Goal: Task Accomplishment & Management: Manage account settings

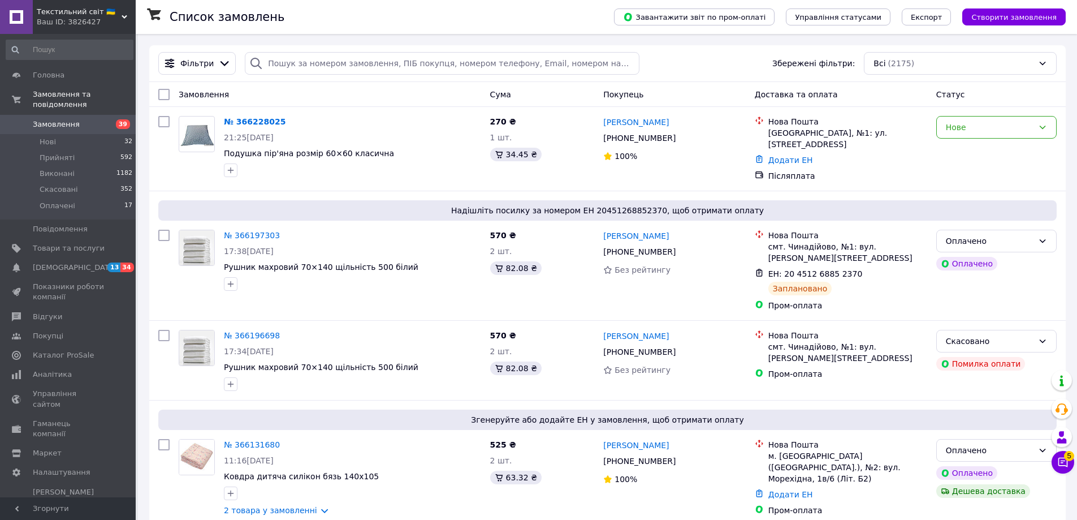
click at [61, 119] on span "Замовлення" at bounding box center [56, 124] width 47 height 10
click at [84, 119] on span "Замовлення" at bounding box center [69, 124] width 72 height 10
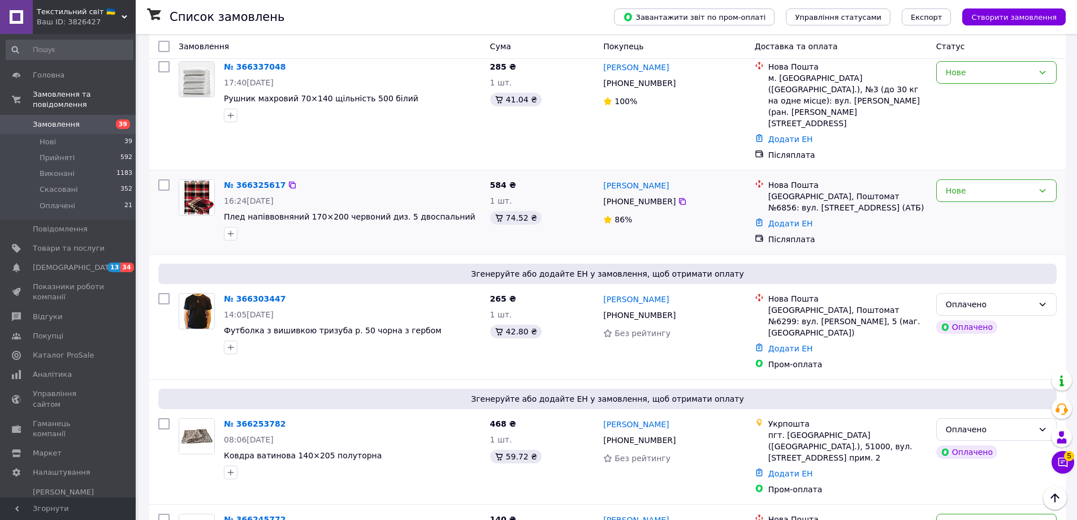
scroll to position [622, 0]
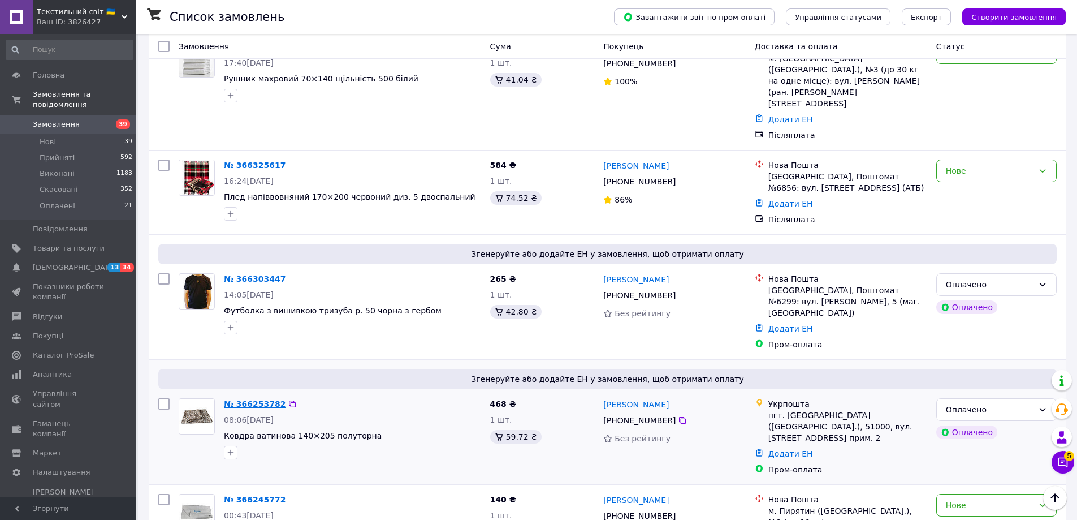
click at [253, 399] on link "№ 366253782" at bounding box center [255, 403] width 62 height 9
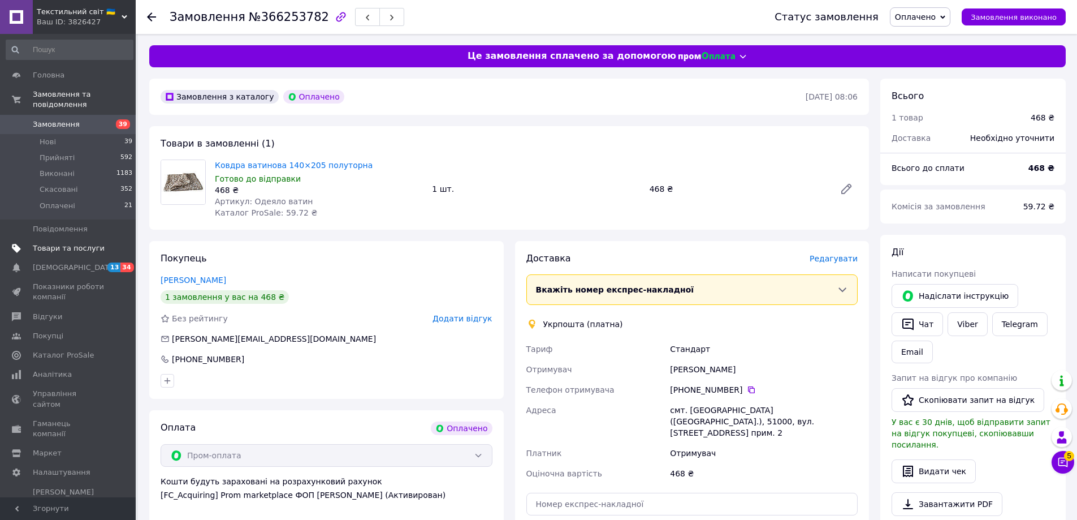
click at [52, 243] on span "Товари та послуги" at bounding box center [69, 248] width 72 height 10
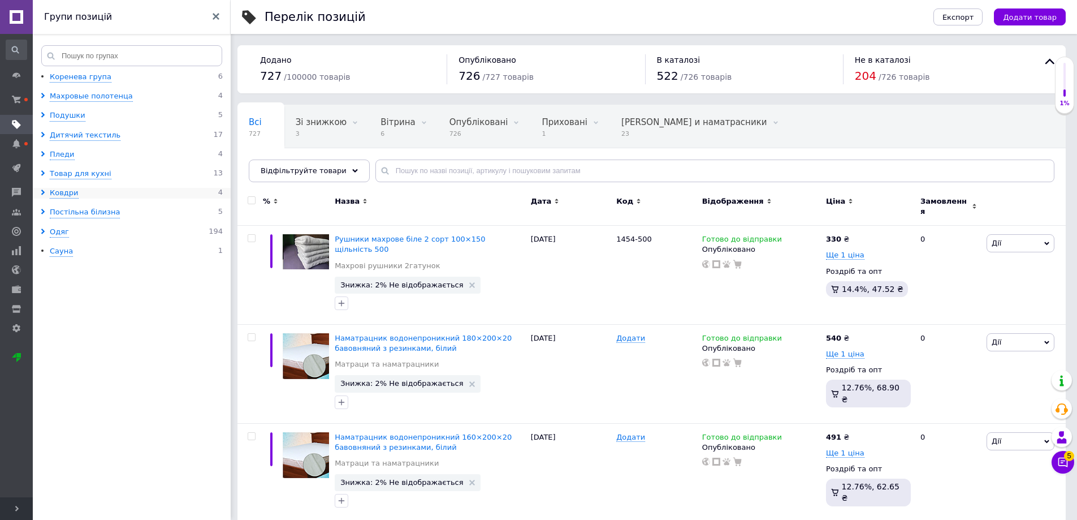
click at [44, 192] on use at bounding box center [42, 192] width 3 height 6
click at [83, 214] on div "Одеяла стёганые" at bounding box center [91, 212] width 68 height 11
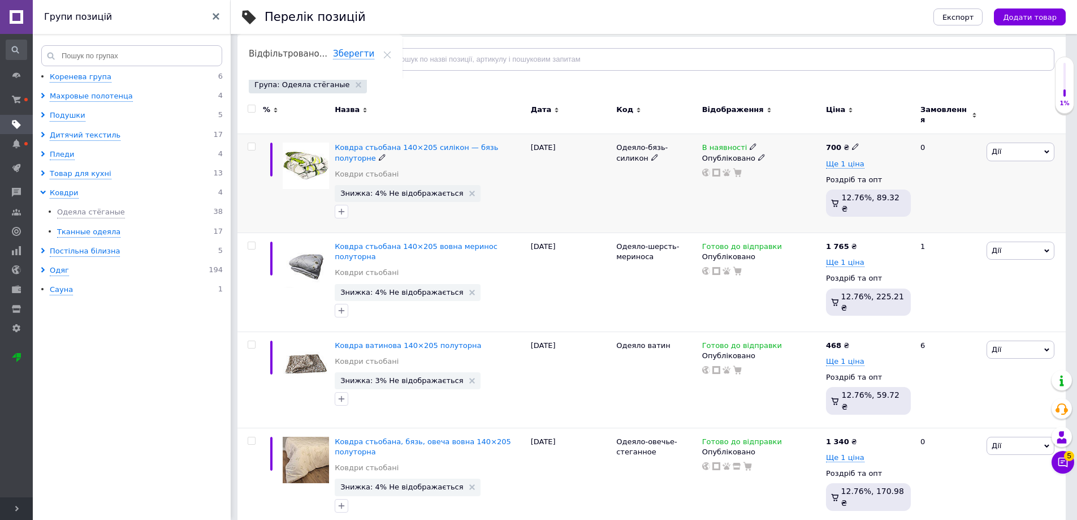
scroll to position [170, 0]
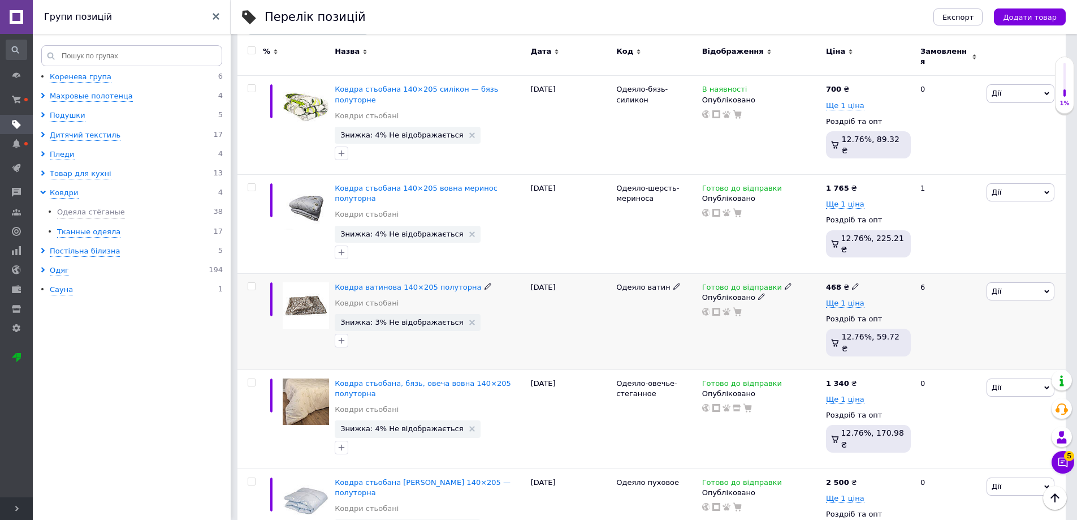
click at [760, 283] on span "Готово до відправки" at bounding box center [742, 289] width 80 height 12
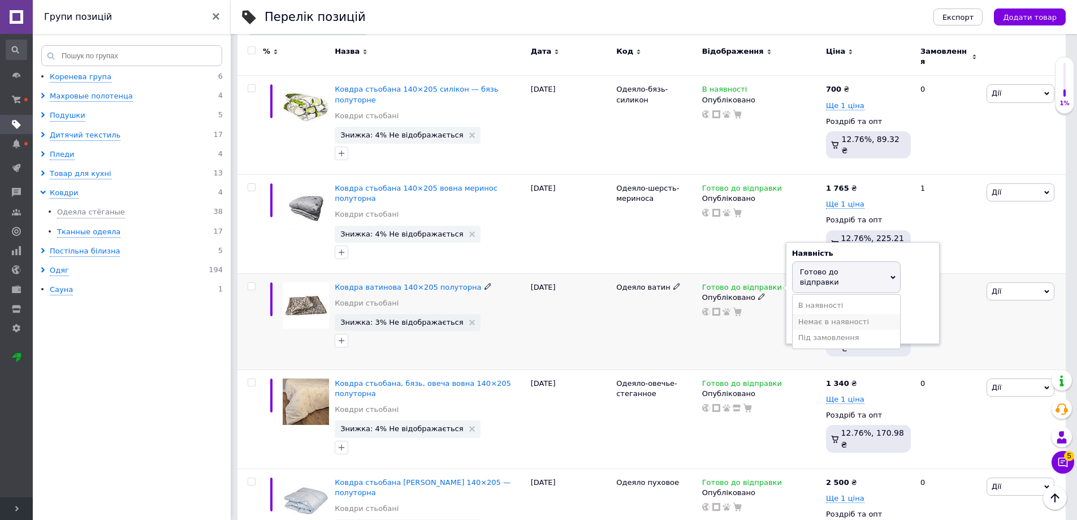
click at [810, 314] on li "Немає в наявності" at bounding box center [846, 322] width 107 height 16
click at [664, 295] on div "Одеяло ватин" at bounding box center [656, 321] width 86 height 96
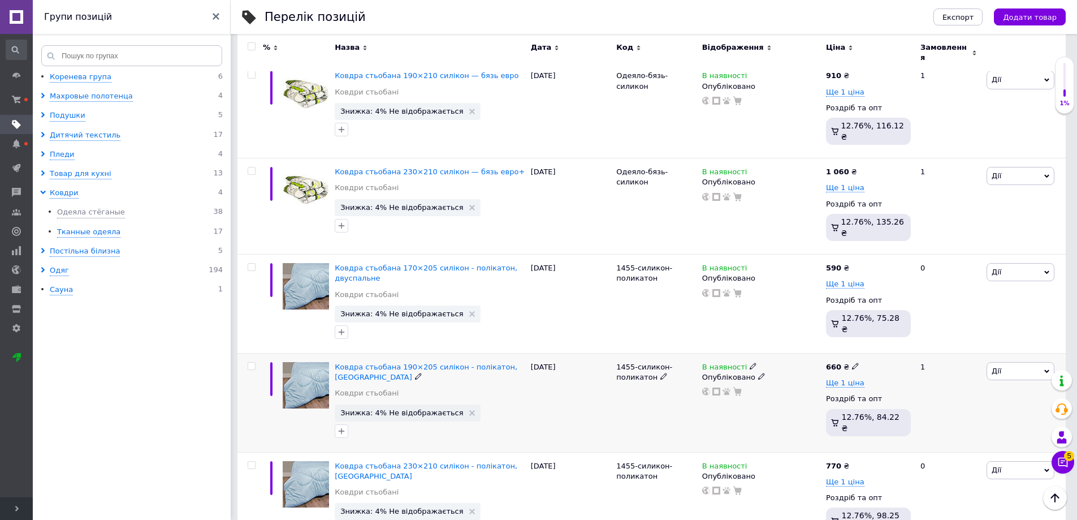
scroll to position [1616, 0]
